Goal: Task Accomplishment & Management: Manage account settings

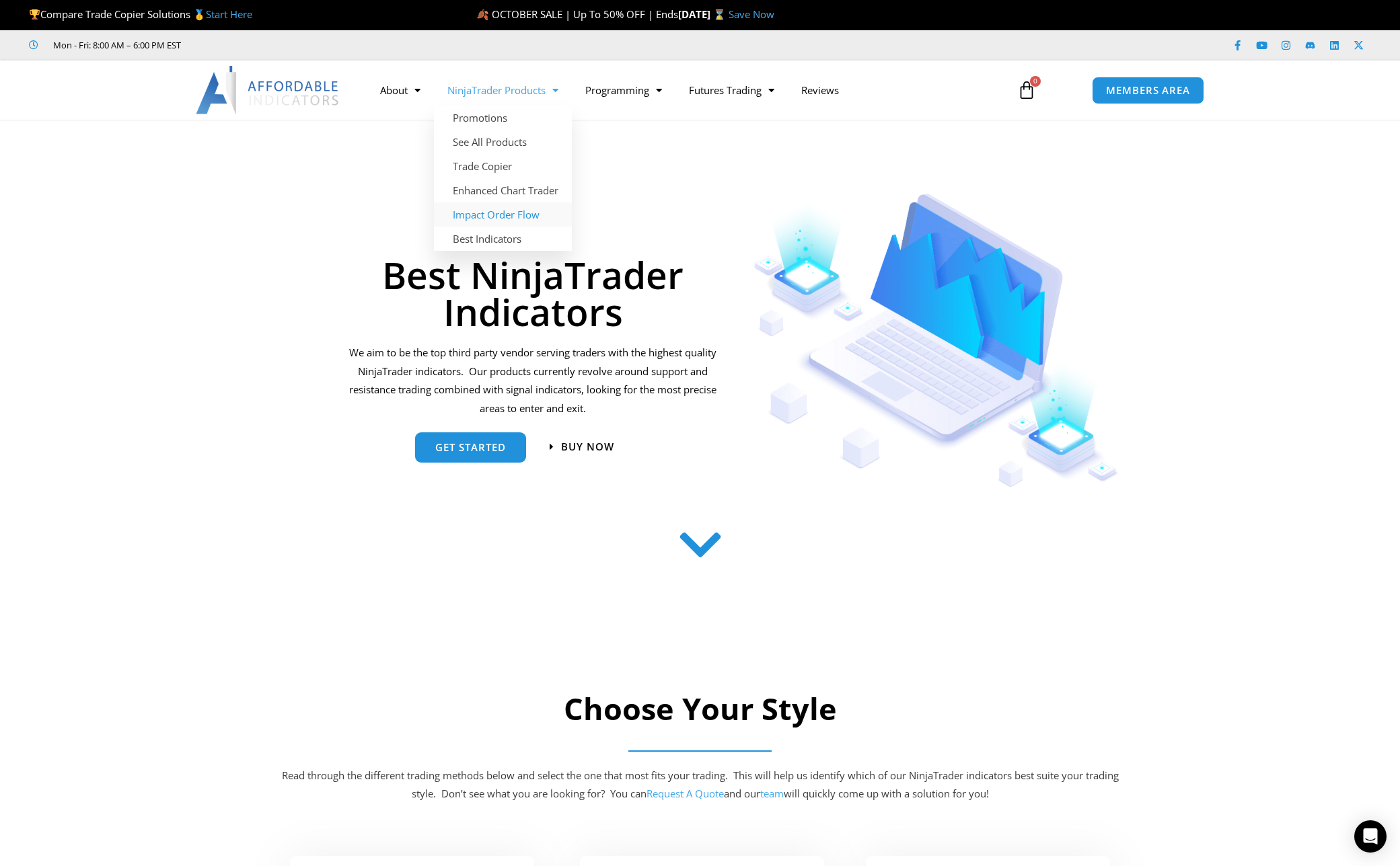
click at [501, 211] on link "Impact Order Flow" at bounding box center [503, 214] width 138 height 25
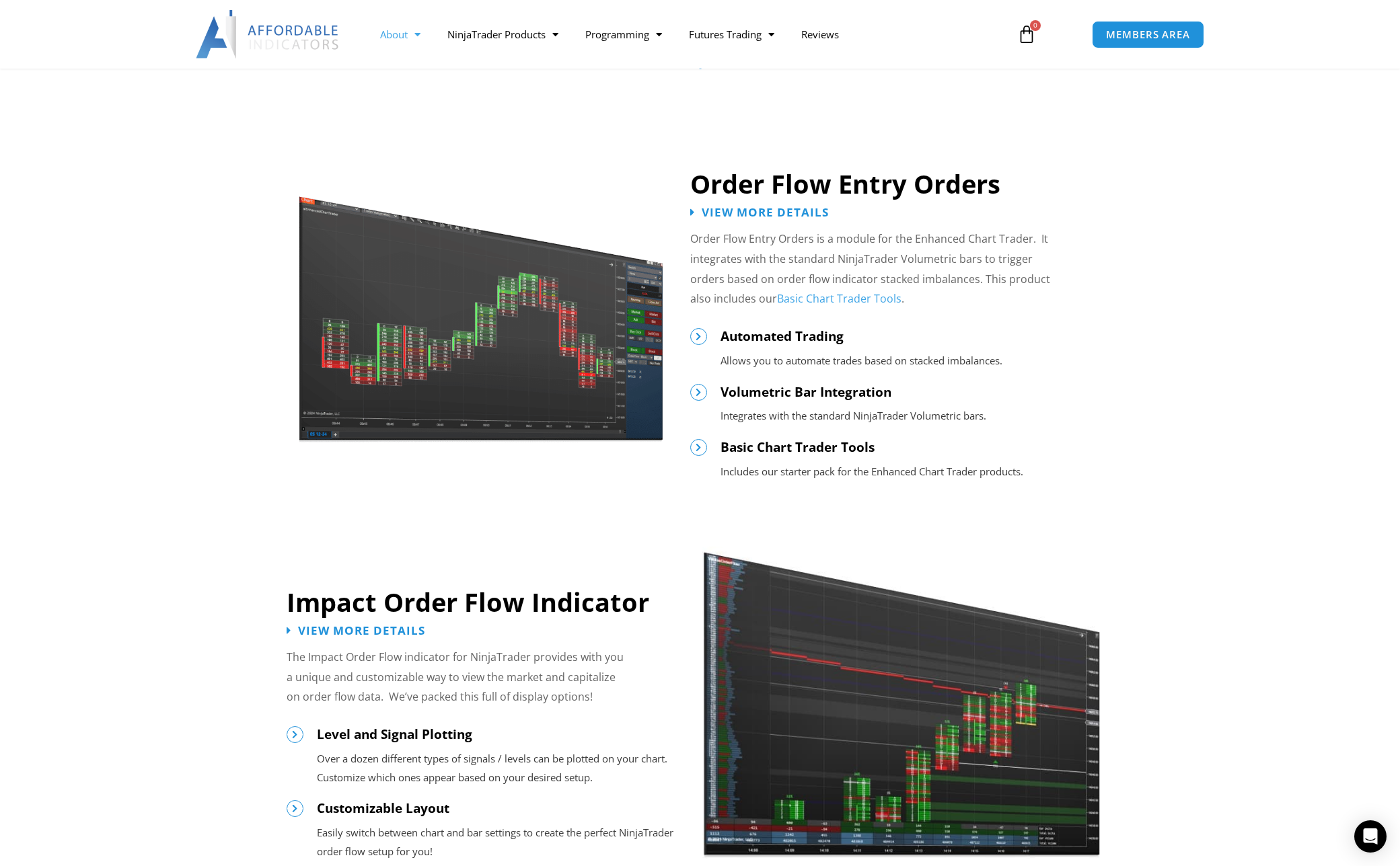
scroll to position [487, 0]
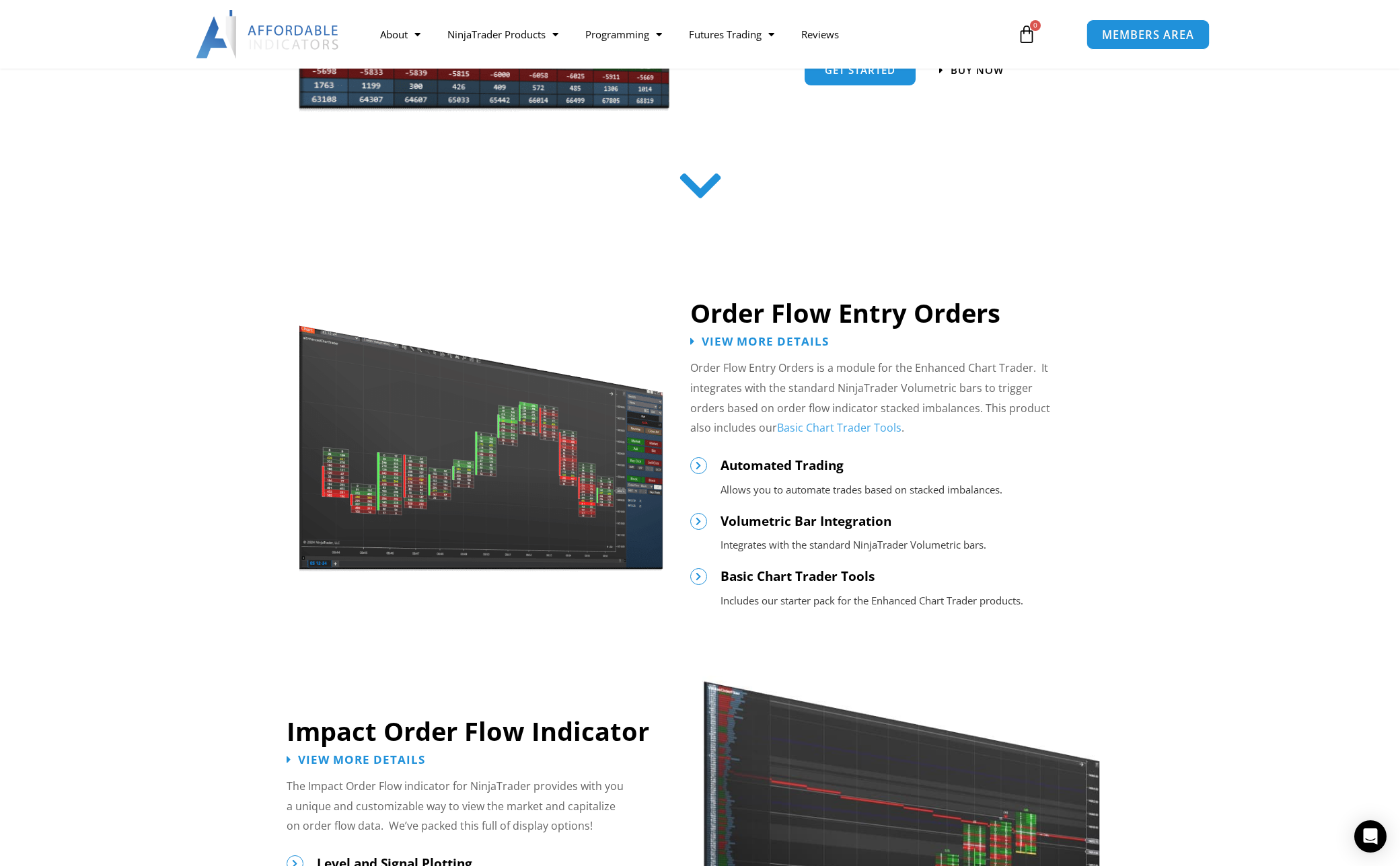
click at [1111, 31] on span "MEMBERS AREA" at bounding box center [1148, 34] width 93 height 11
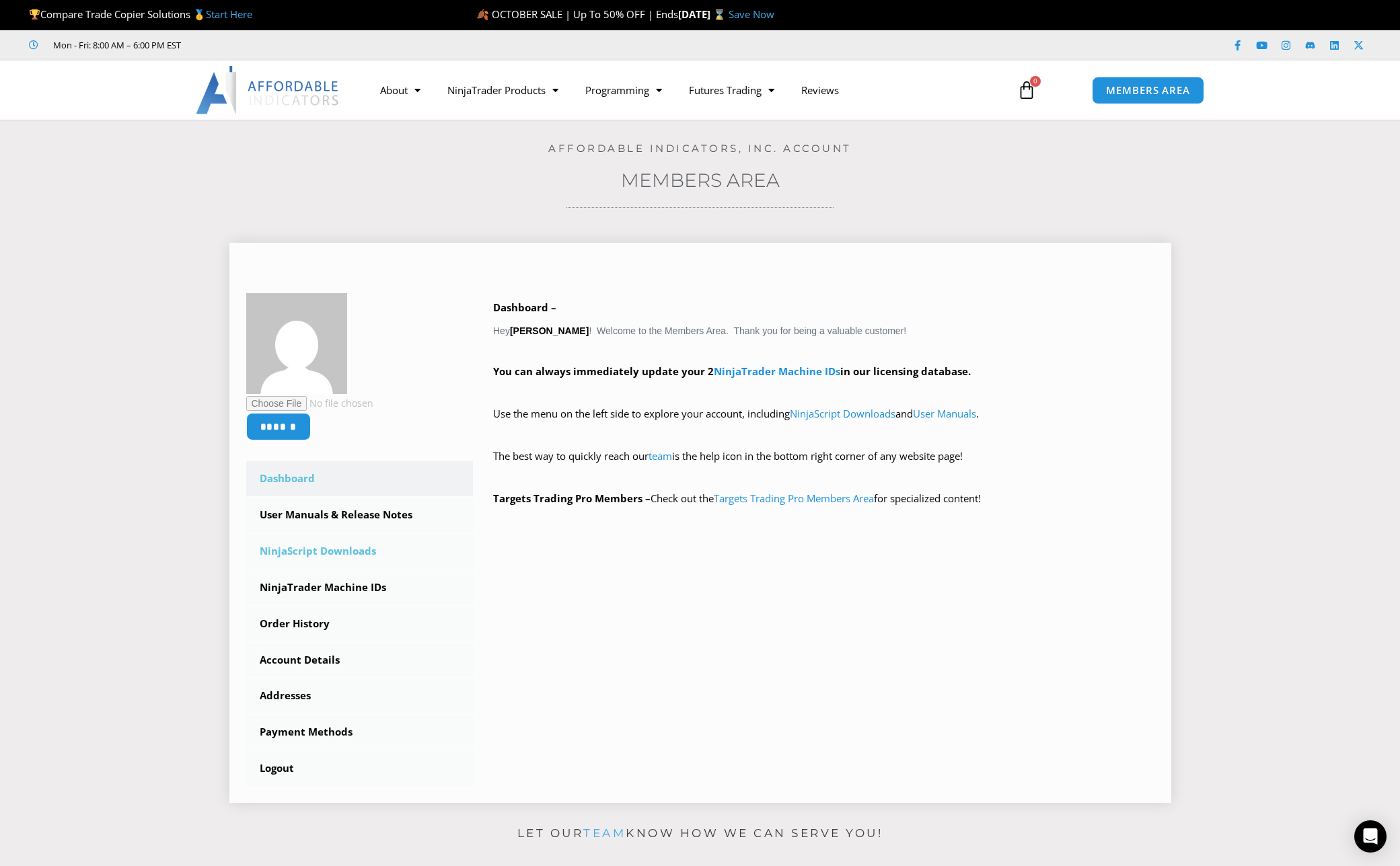
click at [296, 548] on link "NinjaScript Downloads" at bounding box center [360, 551] width 228 height 35
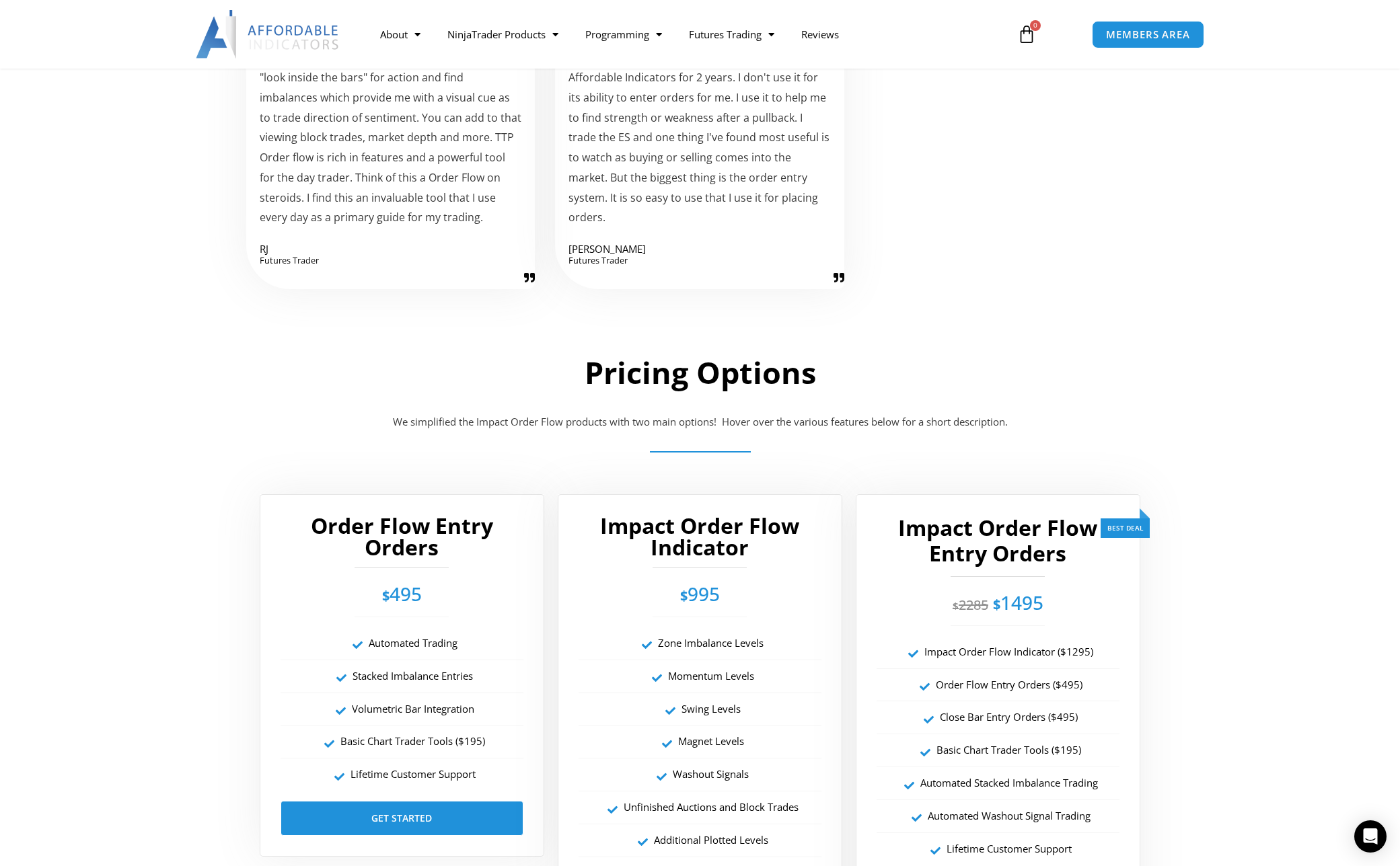
scroll to position [2055, 0]
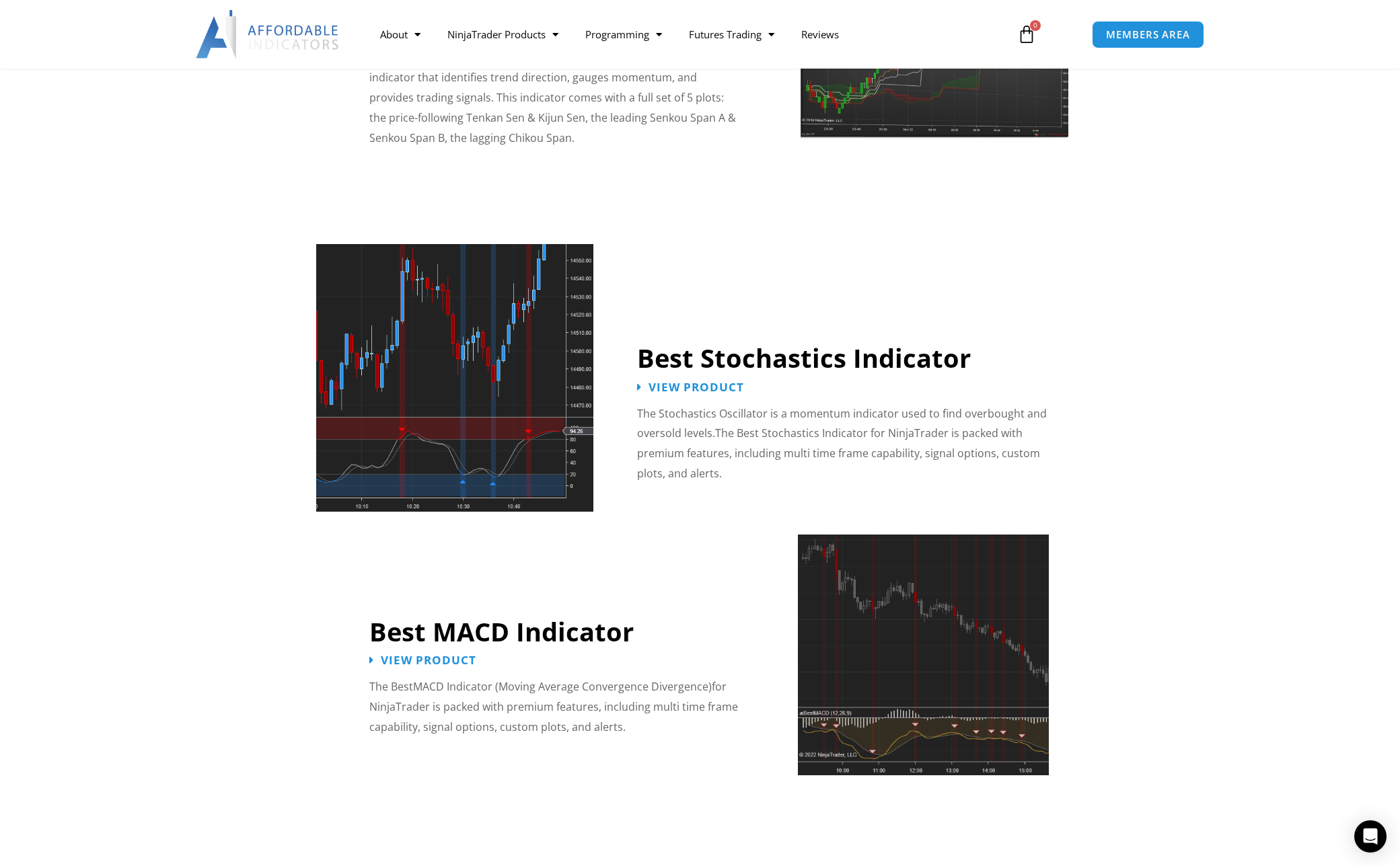
scroll to position [2544, 0]
